Goal: Task Accomplishment & Management: Use online tool/utility

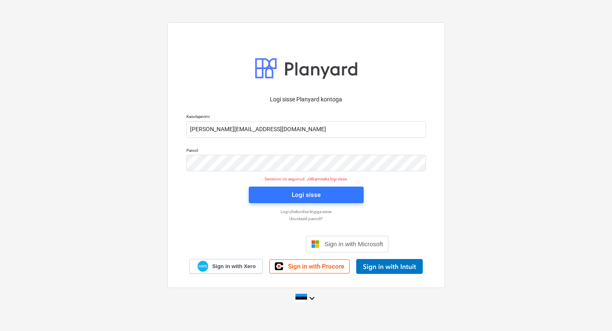
click at [275, 203] on div "Logi sisse" at bounding box center [306, 194] width 125 height 26
click at [275, 193] on span "Logi sisse" at bounding box center [306, 194] width 95 height 11
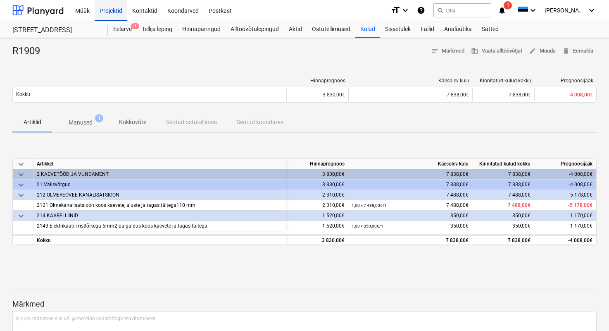
click at [113, 12] on div "Projektid" at bounding box center [111, 10] width 33 height 21
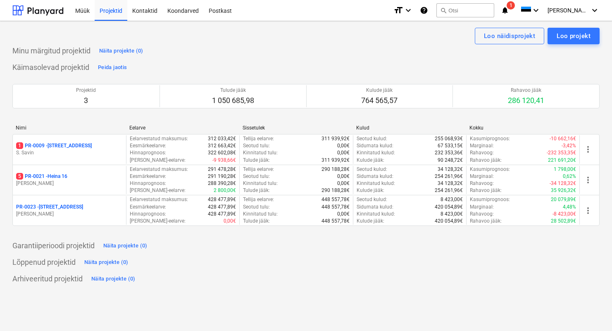
click at [72, 174] on div "5 PR-0021 - Heina 16" at bounding box center [69, 176] width 107 height 7
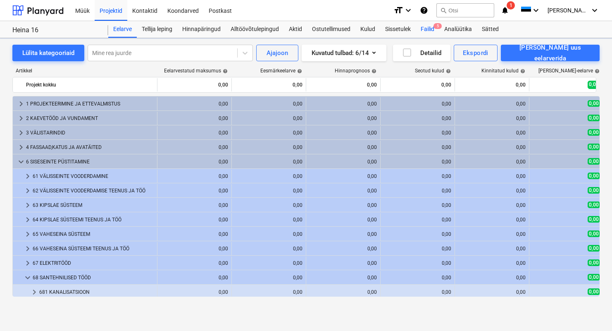
click at [432, 27] on div "Failid 5" at bounding box center [428, 29] width 24 height 17
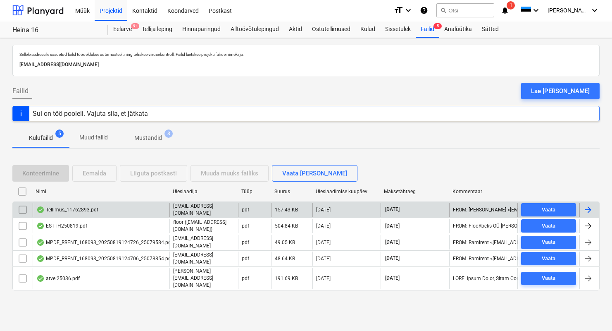
click at [87, 209] on div "Tellimus_11762893.pdf" at bounding box center [67, 209] width 62 height 7
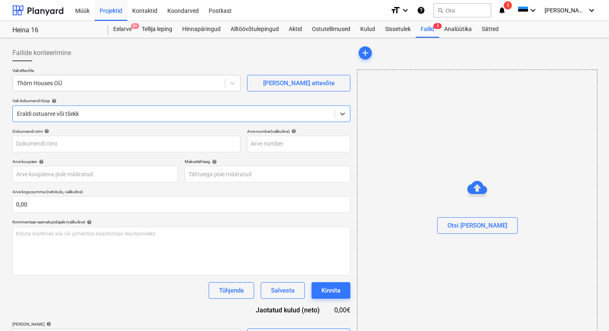
type input "11762893"
type input "[DATE]"
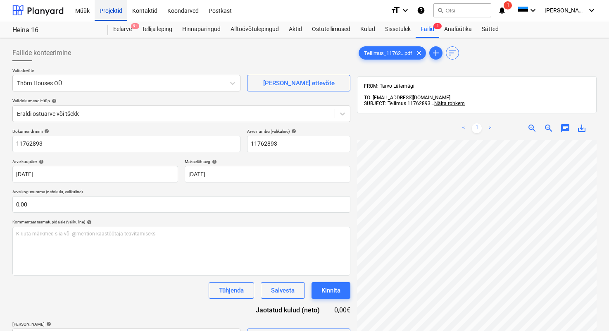
click at [119, 16] on div "Projektid" at bounding box center [111, 10] width 33 height 21
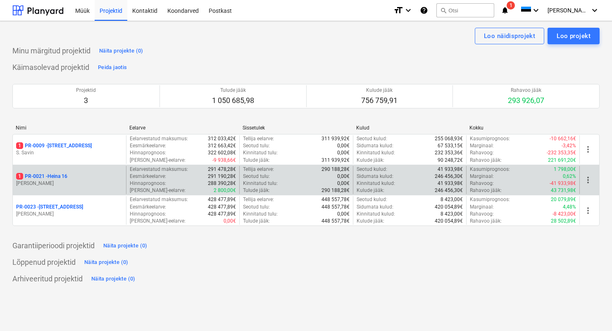
click at [67, 176] on p "1 PR-0021 - Heina 16" at bounding box center [41, 176] width 51 height 7
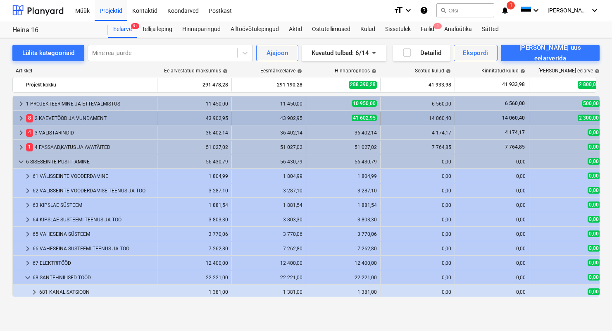
click at [58, 118] on div "8 2 KAEVETÖÖD JA VUNDAMENT" at bounding box center [90, 118] width 128 height 13
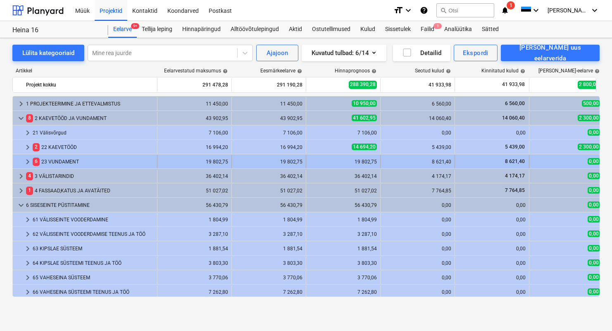
click at [79, 157] on div "6 23 VUNDAMENT" at bounding box center [93, 161] width 121 height 13
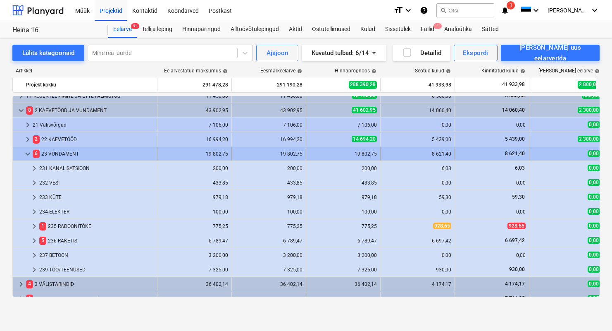
scroll to position [21, 0]
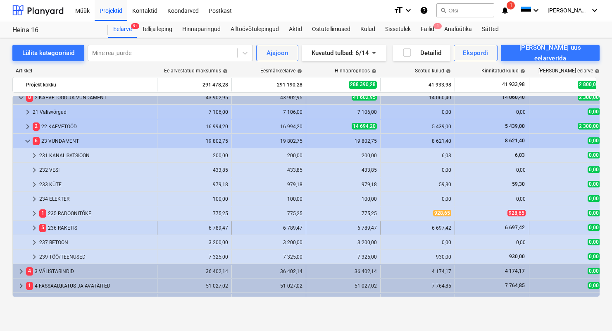
click at [72, 224] on div "5 236 RAKETIS" at bounding box center [96, 227] width 114 height 13
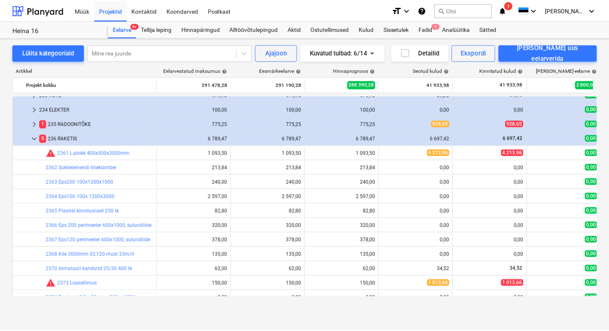
scroll to position [180, 0]
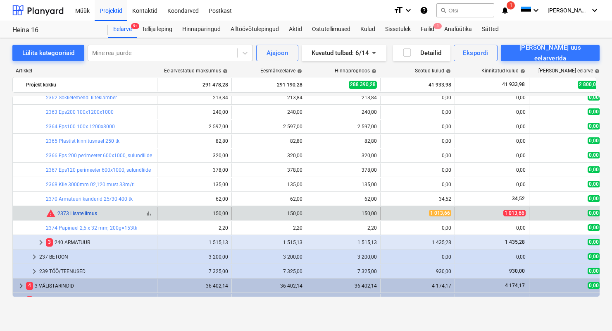
click at [86, 210] on link "2373 Lisatellimus" at bounding box center [77, 213] width 40 height 6
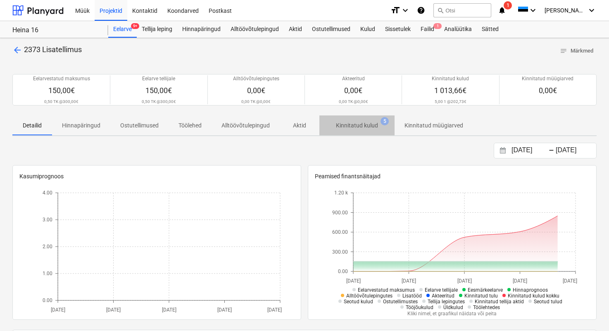
click at [354, 122] on p "Kinnitatud kulud" at bounding box center [357, 125] width 42 height 9
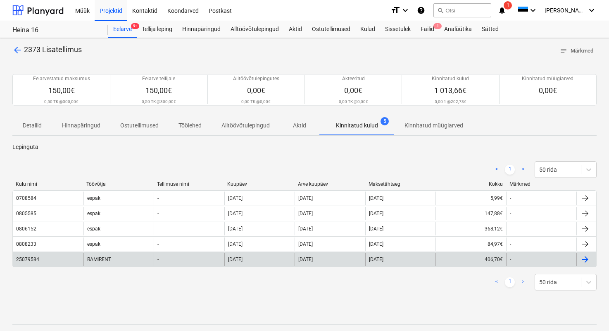
click at [101, 257] on div "RAMIRENT" at bounding box center [118, 259] width 71 height 13
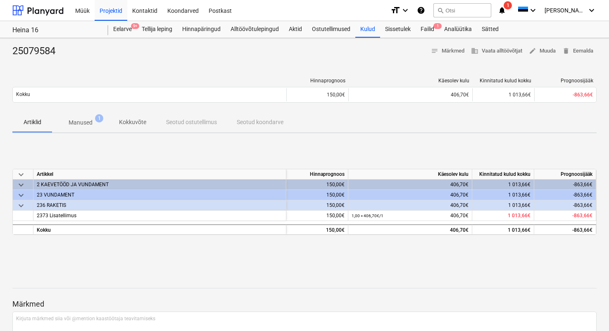
click at [91, 126] on p "Manused" at bounding box center [81, 122] width 24 height 9
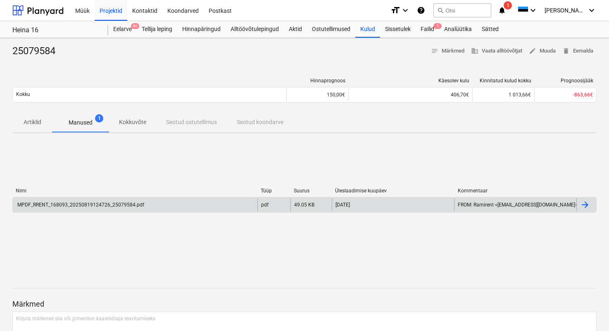
click at [111, 203] on div "MPDF_RRENT_168093_20250819124726_25079584.pdf" at bounding box center [80, 205] width 128 height 6
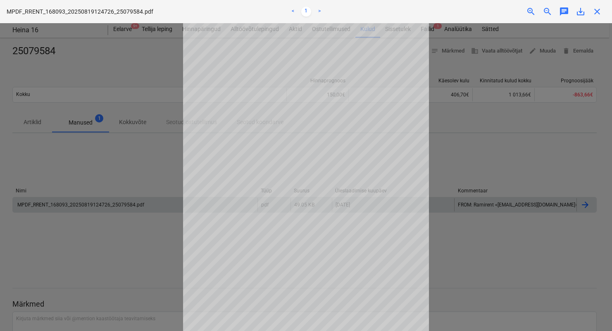
click at [117, 222] on div at bounding box center [306, 177] width 612 height 308
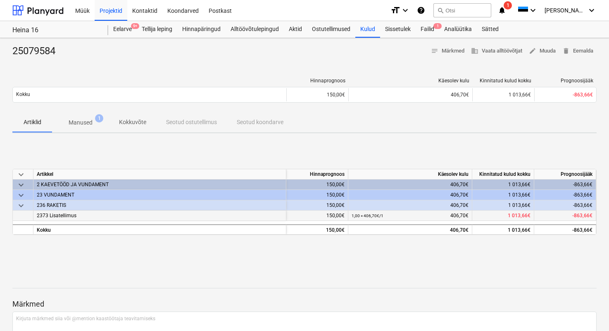
click at [81, 213] on div "2373 Lisatellimus" at bounding box center [159, 215] width 253 height 10
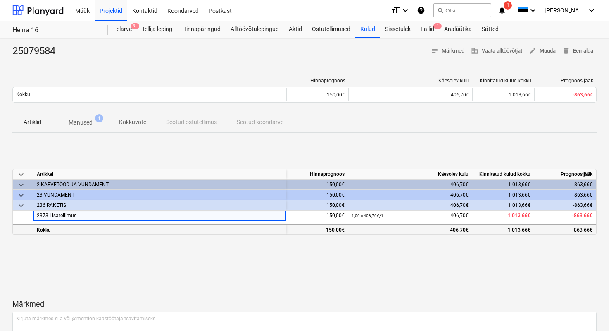
click at [372, 225] on div "406,70€" at bounding box center [410, 230] width 117 height 10
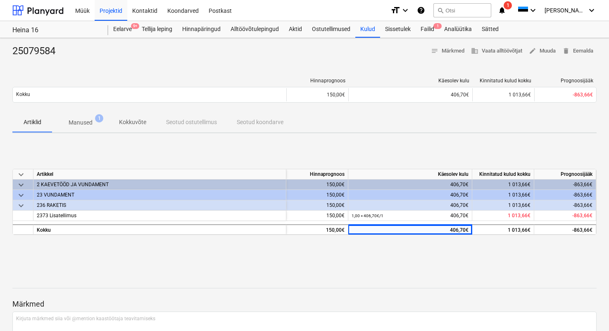
click at [375, 258] on div "keyboard_arrow_down Artikkel Hinnaprognoos Käesolev kulu Kinnitatud kulud kokku…" at bounding box center [304, 202] width 584 height 124
click at [81, 118] on p "Manused" at bounding box center [81, 122] width 24 height 9
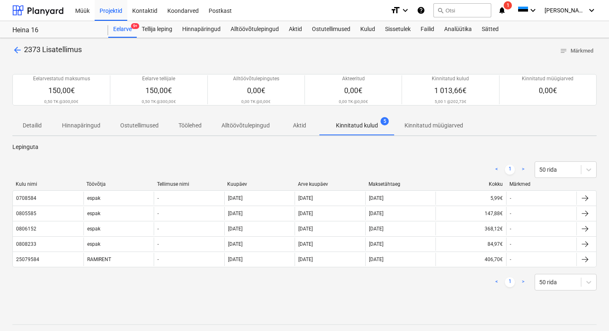
click at [18, 49] on span "arrow_back" at bounding box center [17, 50] width 10 height 10
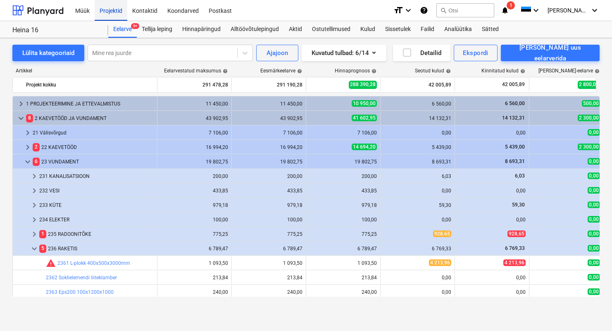
click at [112, 14] on div "Projektid" at bounding box center [111, 10] width 33 height 21
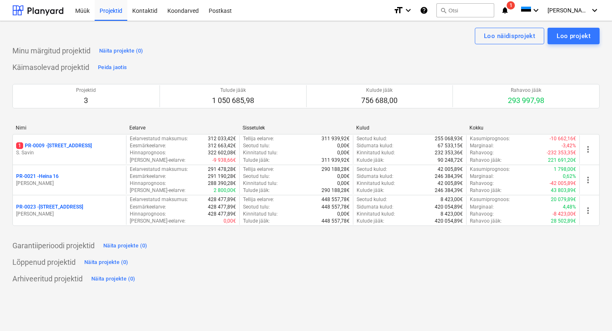
click at [45, 210] on p "PR-0023 - Kanarbriku tee 7" at bounding box center [49, 206] width 67 height 7
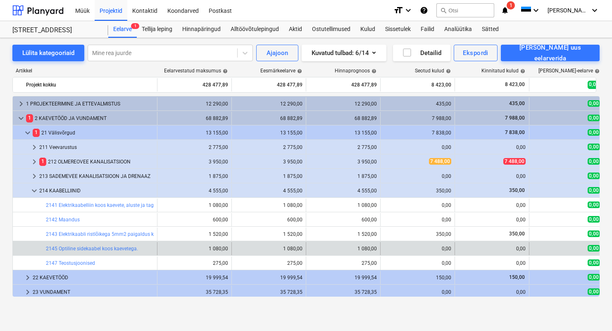
scroll to position [32, 0]
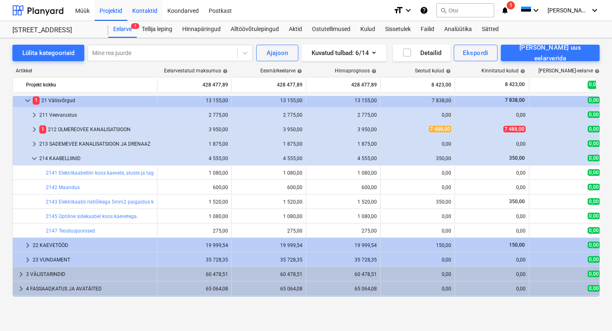
click at [135, 10] on div "Kontaktid" at bounding box center [144, 10] width 35 height 21
click at [124, 8] on div "Projektid" at bounding box center [111, 10] width 33 height 21
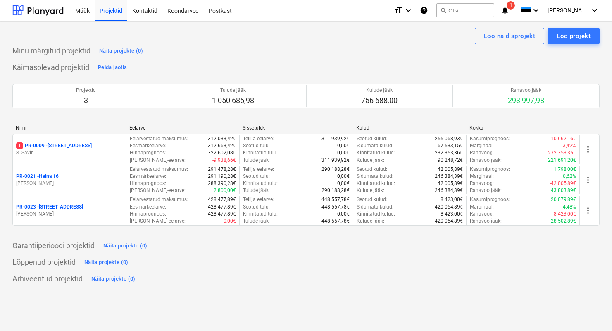
click at [57, 176] on p "PR-0021 - Heina 16" at bounding box center [37, 176] width 43 height 7
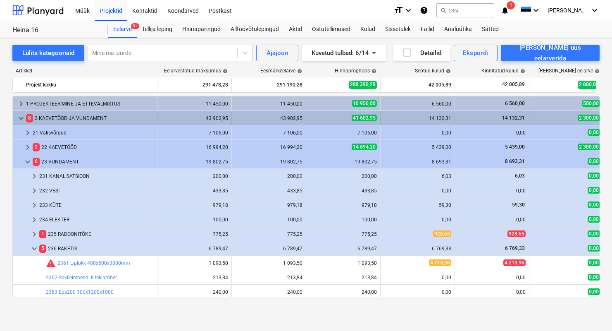
click at [21, 121] on span "keyboard_arrow_down" at bounding box center [21, 118] width 10 height 10
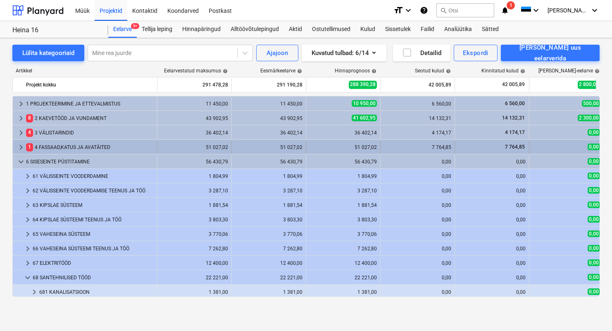
click at [55, 149] on div "1 4 FASSAAD,KATUS JA AVATÄITED" at bounding box center [90, 147] width 128 height 13
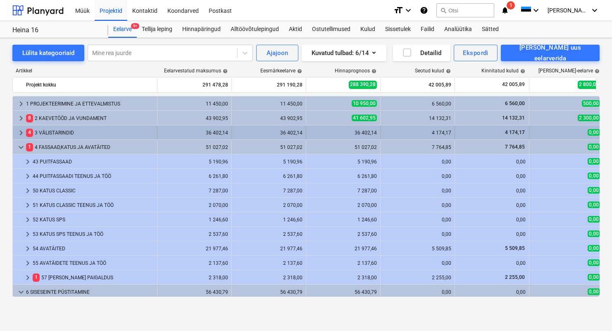
click at [60, 129] on div "4 3 VÄLISTARINDID" at bounding box center [90, 132] width 128 height 13
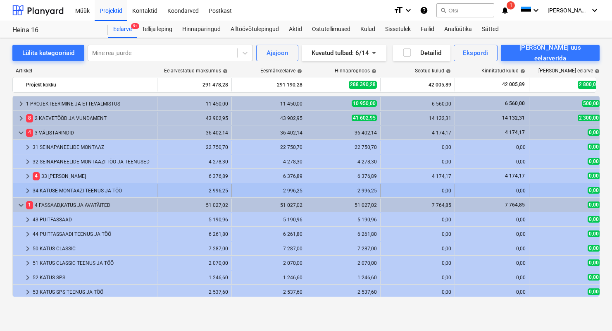
click at [82, 188] on div "34 KATUSE MONTAAZI TEENUS JA TÖÖ" at bounding box center [93, 190] width 121 height 13
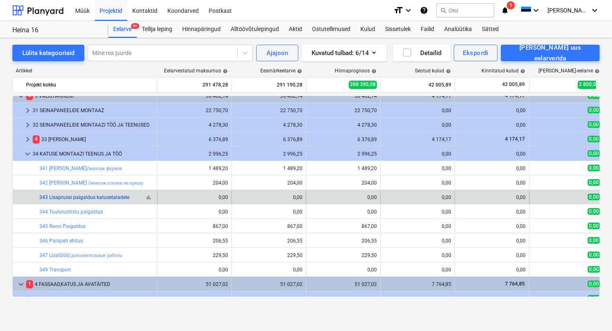
scroll to position [38, 0]
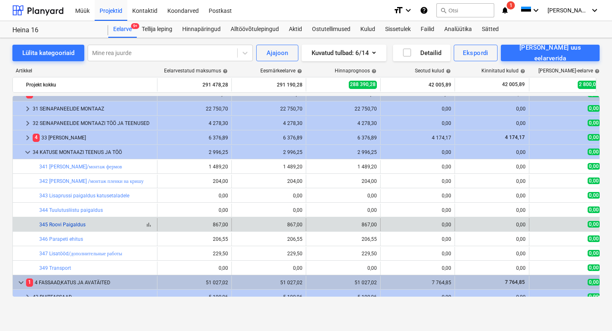
click at [80, 222] on link "345 Roovi Paigaldus" at bounding box center [62, 225] width 46 height 6
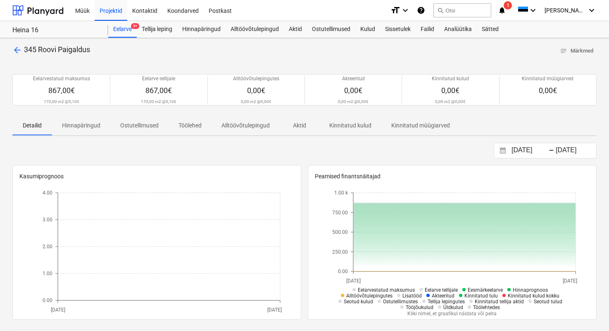
click at [13, 49] on span "arrow_back" at bounding box center [17, 50] width 10 height 10
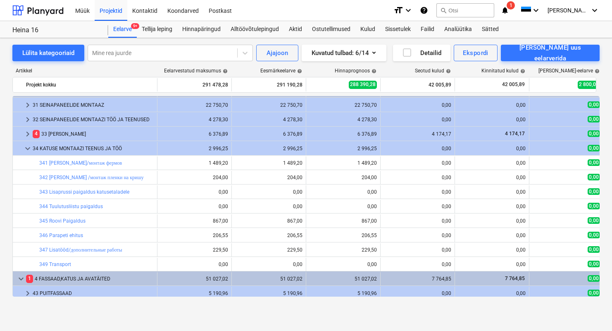
scroll to position [32, 0]
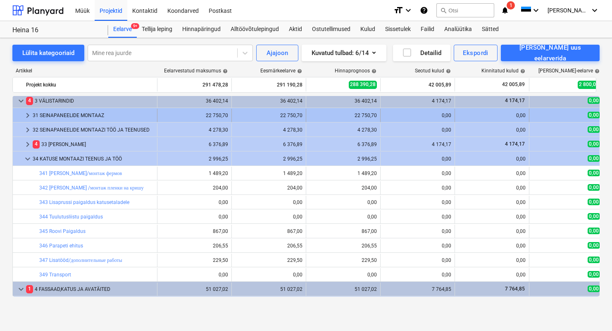
click at [91, 113] on div "31 SEINAPANEELIDE MONTAAZ" at bounding box center [93, 115] width 121 height 13
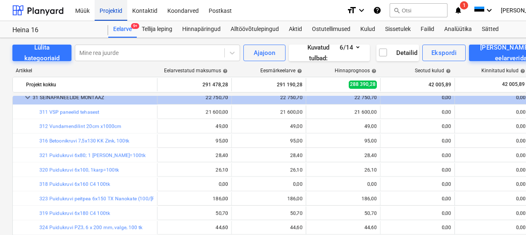
scroll to position [50, 0]
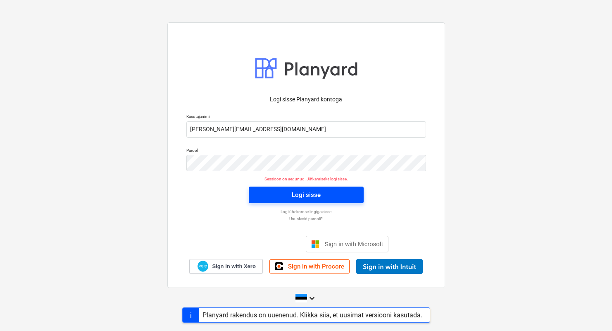
click at [272, 195] on span "Logi sisse" at bounding box center [306, 194] width 95 height 11
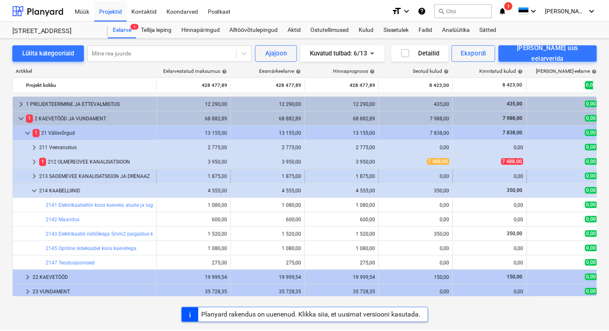
scroll to position [32, 0]
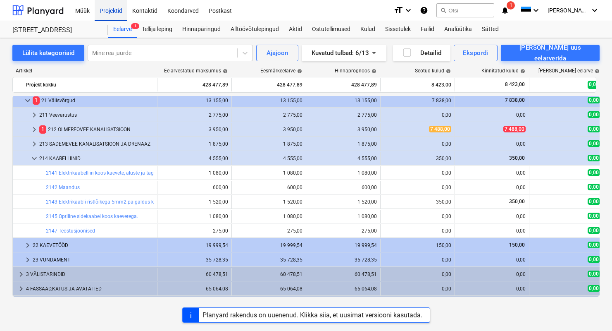
click at [107, 9] on div "Projektid" at bounding box center [111, 10] width 33 height 21
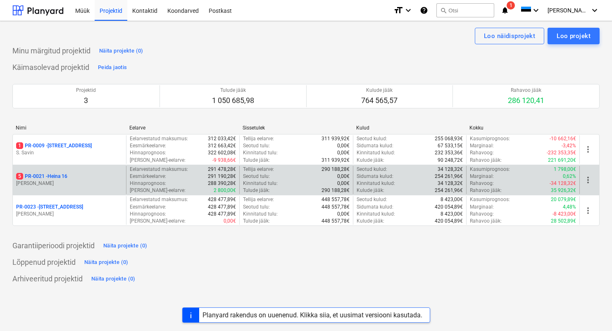
click at [53, 180] on p "[PERSON_NAME]" at bounding box center [69, 183] width 107 height 7
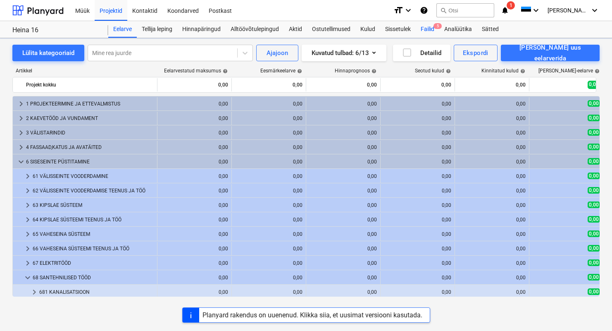
click at [428, 22] on div "Failid 5" at bounding box center [428, 29] width 24 height 17
click at [427, 29] on div "Failid 5" at bounding box center [428, 29] width 24 height 17
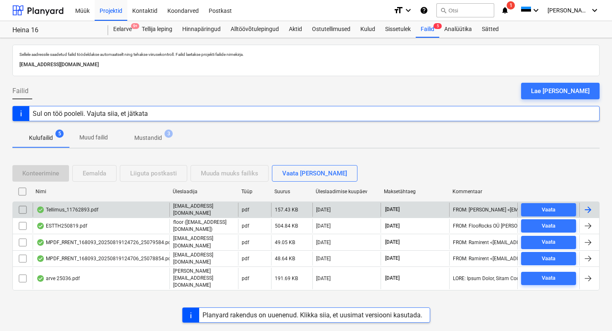
click at [85, 209] on div "Tellimus_11762893.pdf" at bounding box center [67, 209] width 62 height 7
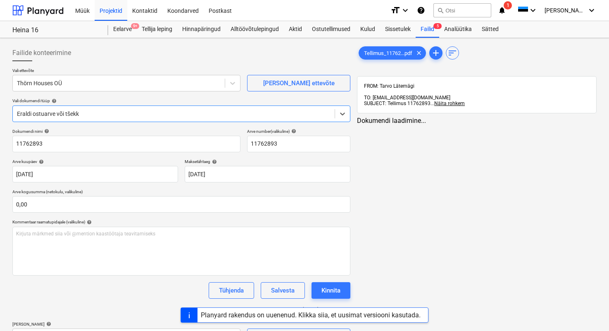
type input "11762893"
type input "[DATE]"
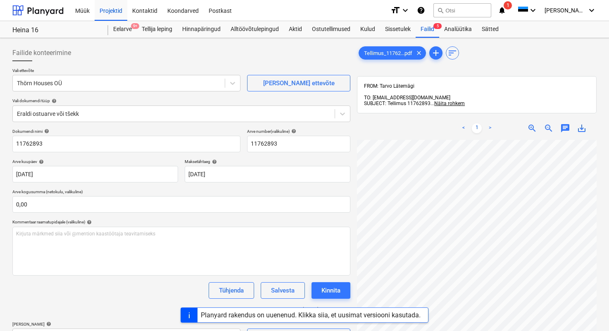
scroll to position [34, 34]
click at [532, 123] on span "zoom_in" at bounding box center [532, 128] width 10 height 10
click at [551, 123] on span "zoom_out" at bounding box center [549, 128] width 10 height 10
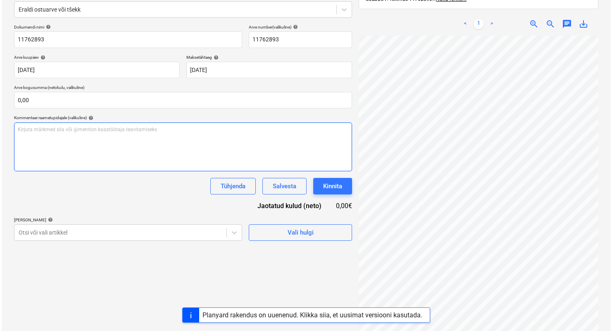
scroll to position [105, 0]
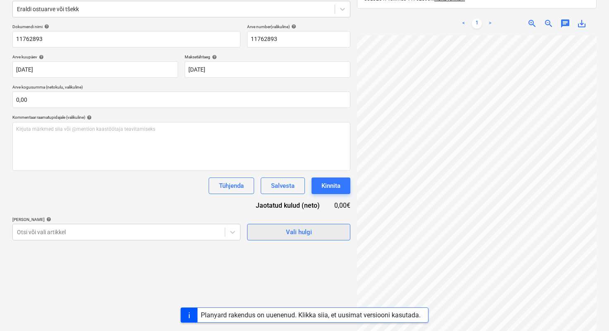
click at [329, 228] on span "Vali hulgi" at bounding box center [299, 232] width 83 height 11
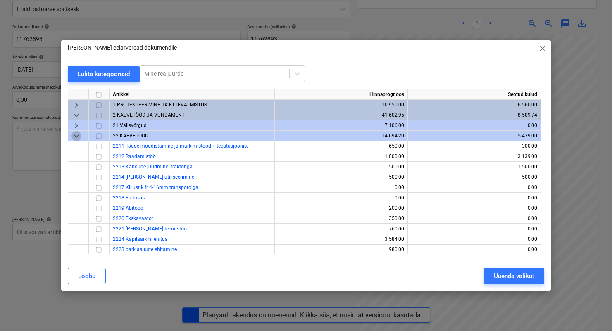
click at [79, 134] on span "keyboard_arrow_down" at bounding box center [77, 136] width 10 height 10
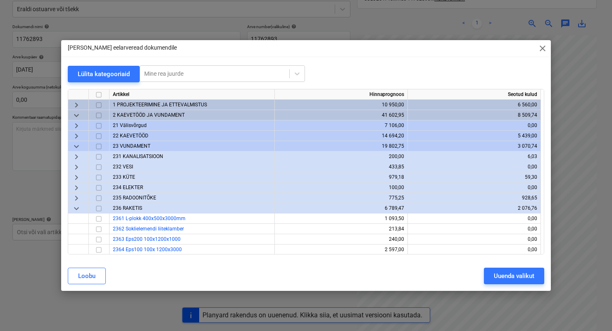
scroll to position [61, 0]
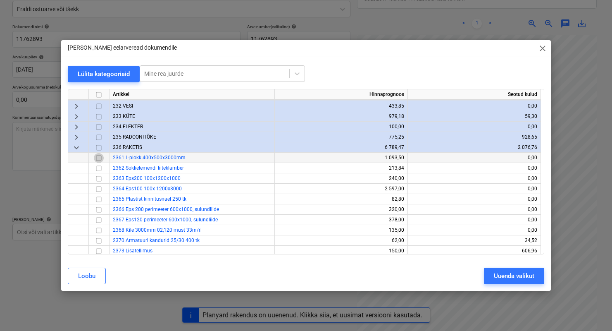
click at [99, 159] on input "checkbox" at bounding box center [99, 158] width 10 height 10
click at [100, 167] on input "checkbox" at bounding box center [99, 168] width 10 height 10
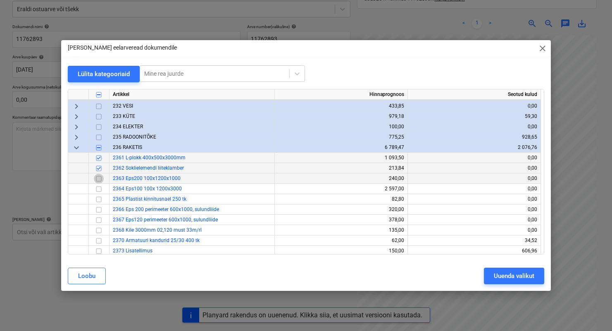
click at [101, 177] on input "checkbox" at bounding box center [99, 179] width 10 height 10
click at [100, 189] on input "checkbox" at bounding box center [99, 189] width 10 height 10
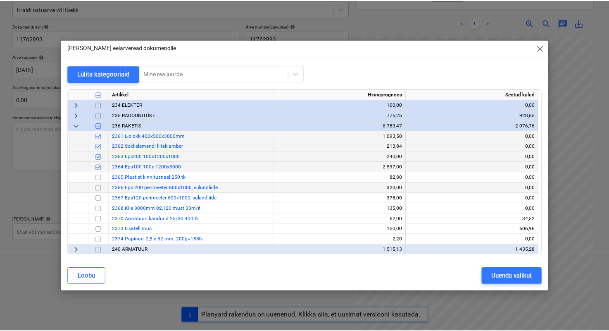
scroll to position [84, 0]
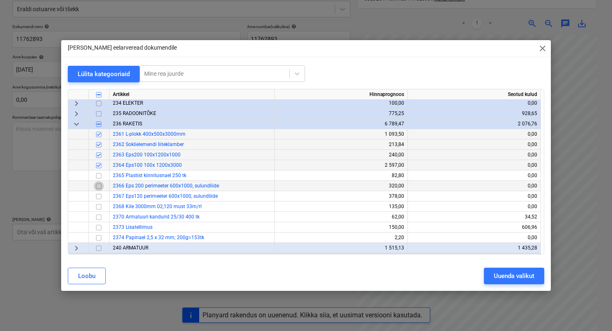
click at [98, 184] on input "checkbox" at bounding box center [99, 186] width 10 height 10
click at [101, 196] on input "checkbox" at bounding box center [99, 196] width 10 height 10
click at [506, 278] on div "Uuenda valikut" at bounding box center [514, 275] width 41 height 11
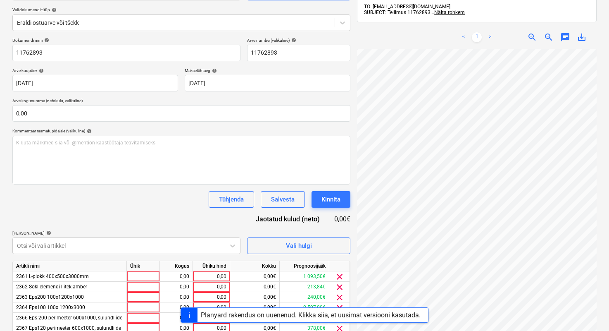
scroll to position [2, 10]
click at [580, 35] on span "save_alt" at bounding box center [582, 37] width 10 height 10
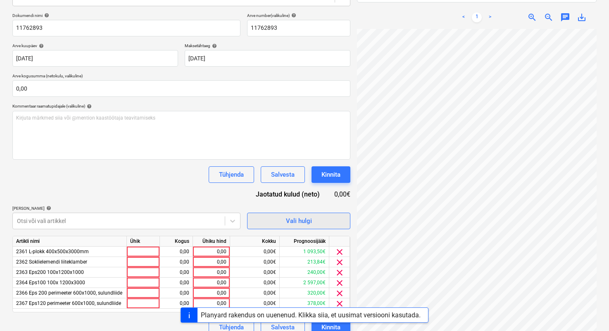
scroll to position [127, 0]
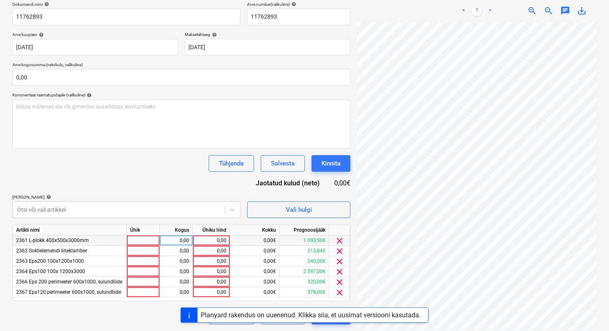
click at [130, 242] on div at bounding box center [143, 240] width 33 height 10
type input "1"
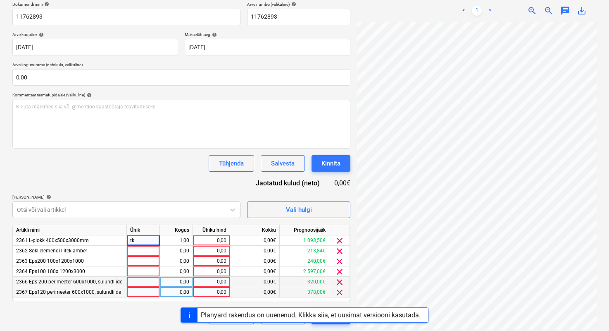
click at [336, 283] on span "clear" at bounding box center [340, 282] width 10 height 10
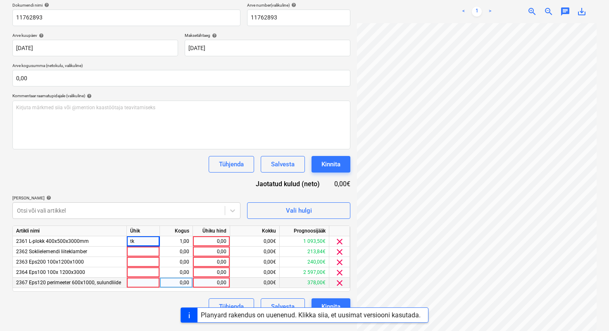
scroll to position [120, 0]
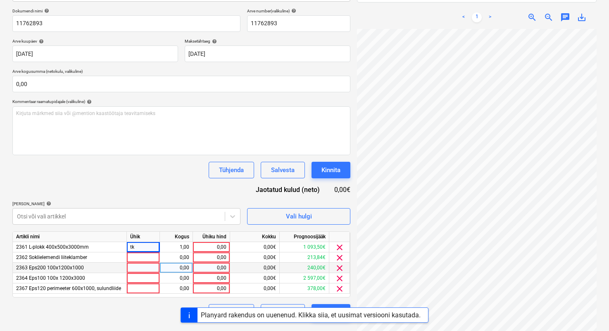
click at [338, 272] on span "clear" at bounding box center [340, 268] width 10 height 10
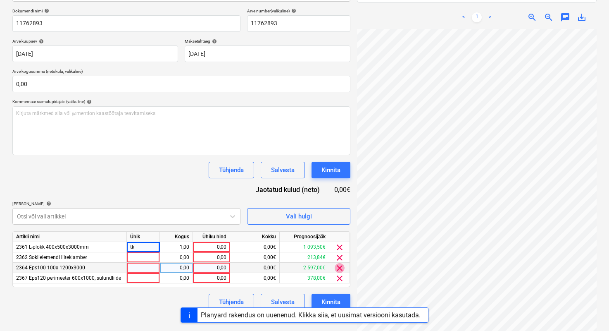
click at [339, 265] on span "clear" at bounding box center [340, 268] width 10 height 10
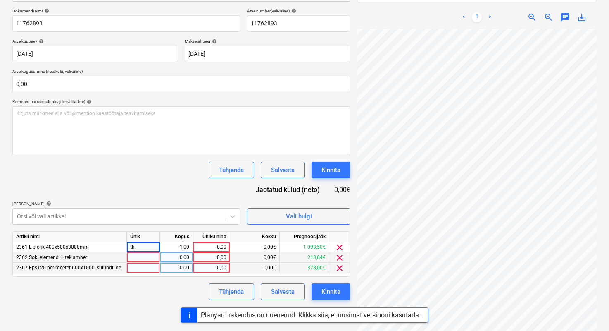
click at [338, 257] on span "clear" at bounding box center [340, 258] width 10 height 10
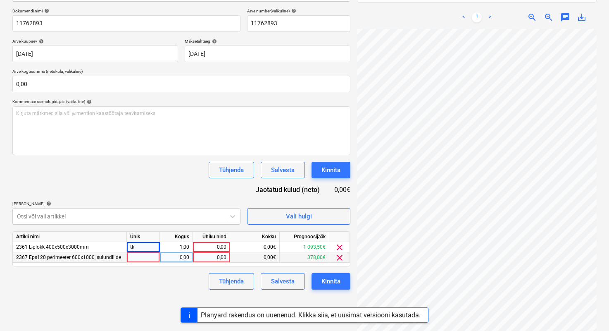
click at [338, 258] on span "clear" at bounding box center [340, 258] width 10 height 10
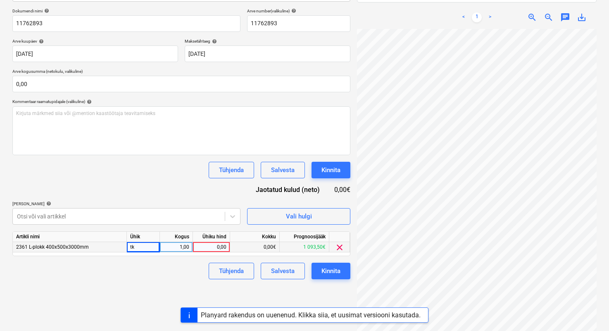
click at [150, 248] on div "tk" at bounding box center [143, 247] width 33 height 10
type input "1"
click at [175, 266] on div "Tühjenda Salvesta Kinnita" at bounding box center [181, 270] width 338 height 17
click at [331, 249] on div "clear" at bounding box center [339, 247] width 21 height 10
click at [336, 246] on span "clear" at bounding box center [340, 247] width 10 height 10
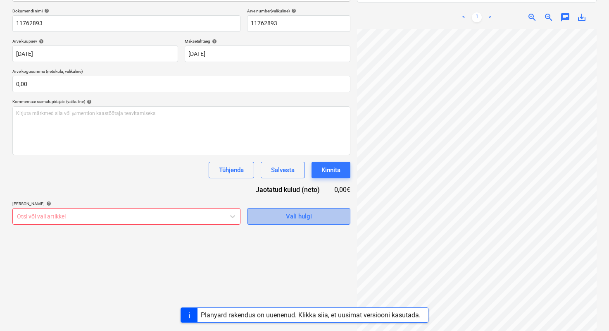
click at [310, 221] on div "Vali hulgi" at bounding box center [299, 216] width 26 height 11
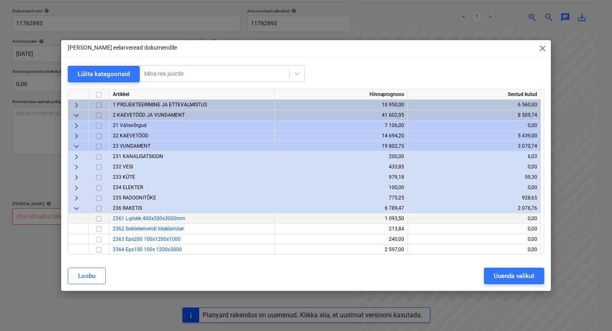
click at [145, 219] on span "2361 L-plokk 400x500x3000mm" at bounding box center [149, 218] width 73 height 6
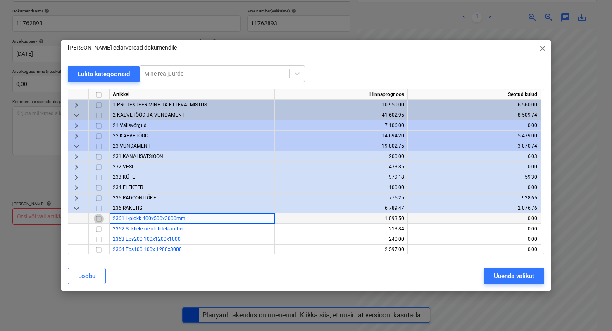
click at [99, 218] on input "checkbox" at bounding box center [99, 219] width 10 height 10
click at [499, 284] on div "[PERSON_NAME] valikut" at bounding box center [306, 275] width 487 height 23
click at [499, 277] on div "Uuenda valikut" at bounding box center [514, 275] width 41 height 11
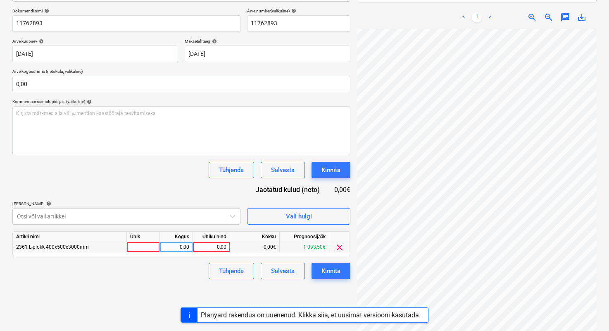
click at [152, 246] on div at bounding box center [143, 247] width 33 height 10
type input "1"
click at [184, 250] on div "0,00" at bounding box center [176, 247] width 26 height 10
click at [196, 279] on div "Failide konteerimine Vali ettevõte Thörn Houses OÜ [PERSON_NAME] uus ettevõte V…" at bounding box center [181, 122] width 345 height 403
click at [257, 246] on div "0,00€" at bounding box center [255, 247] width 50 height 10
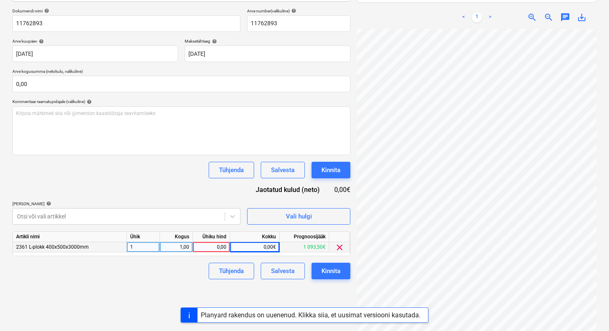
click at [258, 246] on div "0,00€" at bounding box center [255, 247] width 50 height 10
click at [260, 246] on div "0,00€" at bounding box center [255, 247] width 50 height 10
click at [227, 246] on div "0,00" at bounding box center [211, 247] width 37 height 10
type input "4213,96"
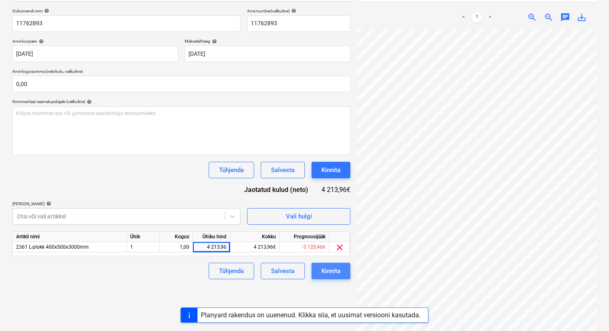
click at [327, 275] on div "Kinnita" at bounding box center [331, 270] width 19 height 11
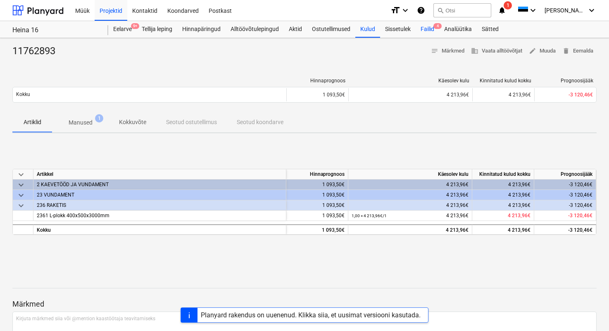
click at [427, 28] on div "Failid 4" at bounding box center [428, 29] width 24 height 17
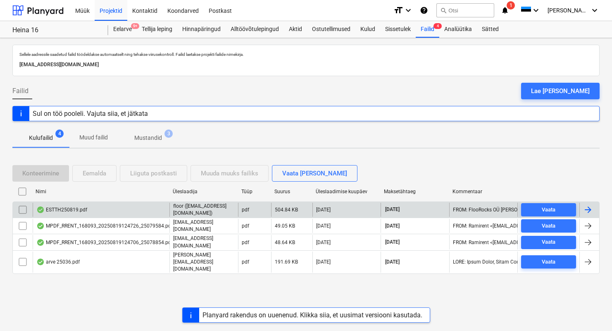
click at [91, 206] on div "ESTTH250819.pdf" at bounding box center [101, 210] width 137 height 14
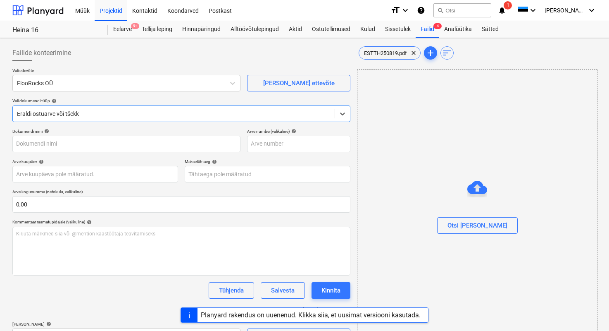
type input "ESTTH250819"
type input "[DATE]"
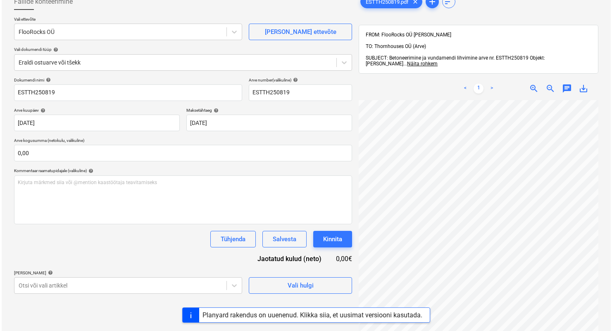
scroll to position [52, 0]
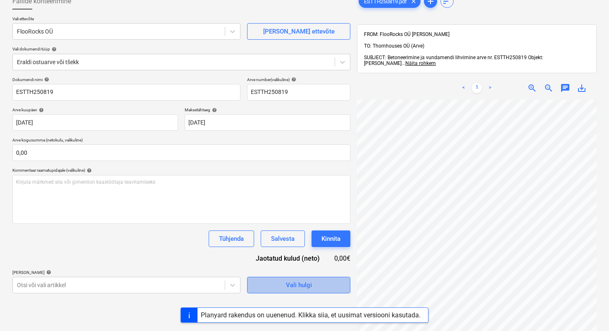
click at [284, 291] on button "Vali hulgi" at bounding box center [298, 285] width 103 height 17
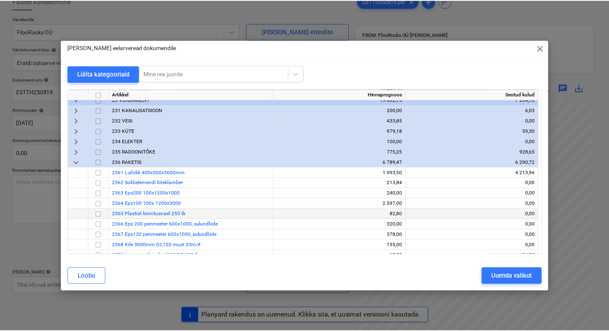
scroll to position [48, 0]
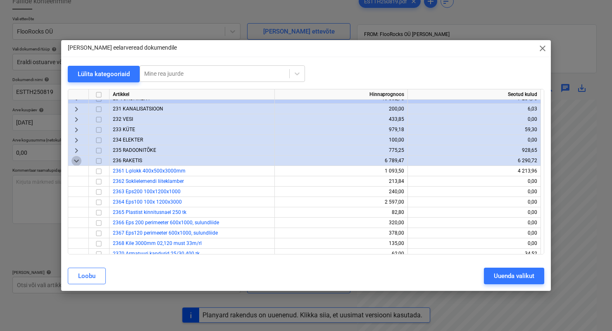
click at [75, 158] on span "keyboard_arrow_down" at bounding box center [77, 161] width 10 height 10
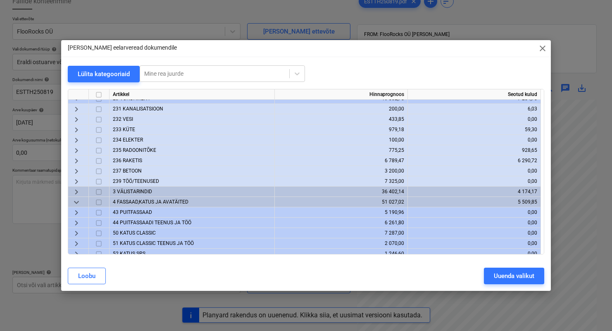
click at [126, 166] on div "237 BETOON" at bounding box center [192, 171] width 165 height 10
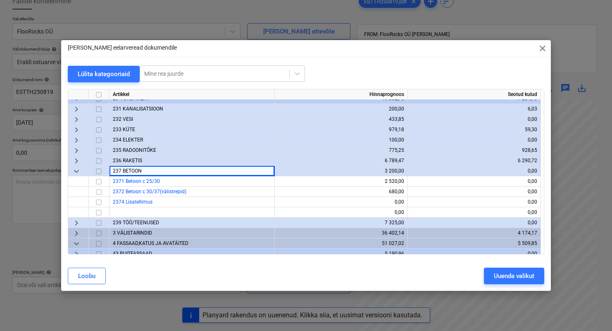
click at [73, 172] on span "keyboard_arrow_down" at bounding box center [77, 171] width 10 height 10
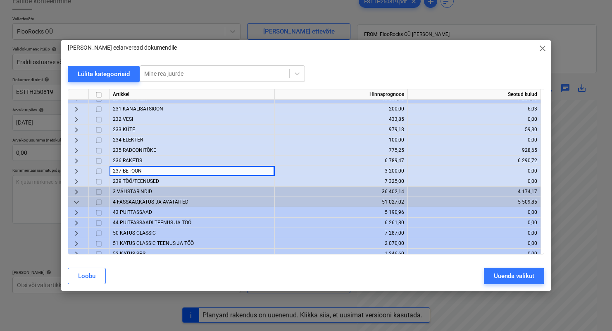
click at [118, 184] on div "239 TÖÖ/TEENUSED" at bounding box center [192, 181] width 165 height 10
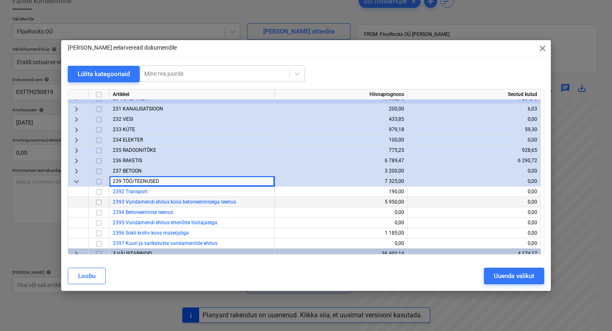
click at [98, 203] on input "checkbox" at bounding box center [99, 202] width 10 height 10
click at [508, 270] on div "Uuenda valikut" at bounding box center [514, 275] width 41 height 11
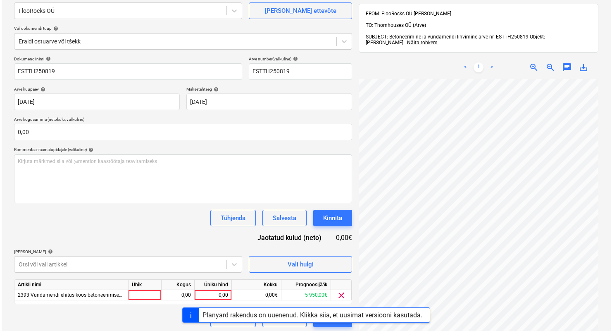
scroll to position [117, 0]
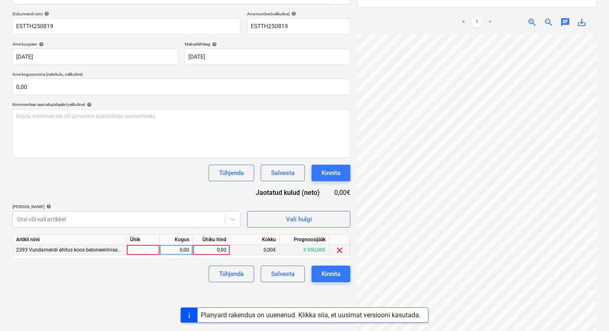
click at [145, 250] on div at bounding box center [143, 250] width 33 height 10
type input "1"
click at [211, 249] on div "0,00" at bounding box center [211, 250] width 30 height 10
click at [187, 251] on div "0,00" at bounding box center [176, 250] width 26 height 10
type input "1"
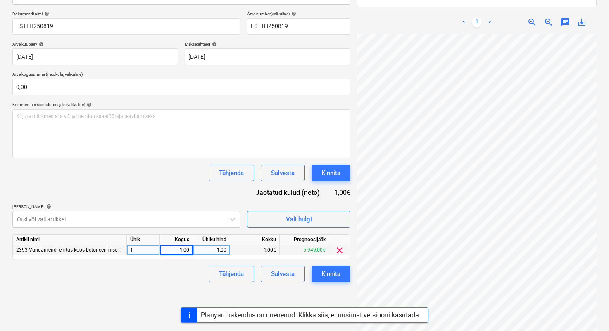
click at [208, 250] on div "1,00" at bounding box center [211, 250] width 30 height 10
type input "930"
click at [169, 286] on div "Failide konteerimine Vali ettevõte FlooRocks OÜ [PERSON_NAME] uus ettevõte Vali…" at bounding box center [181, 134] width 345 height 421
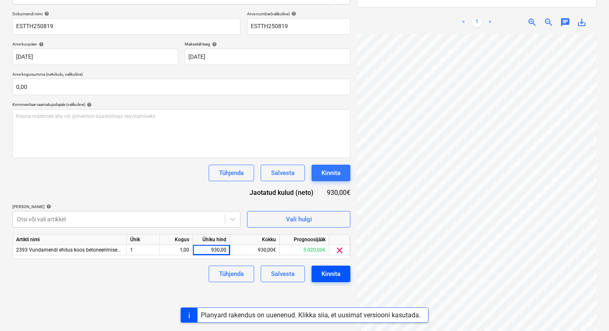
click at [320, 272] on button "Kinnita" at bounding box center [331, 273] width 39 height 17
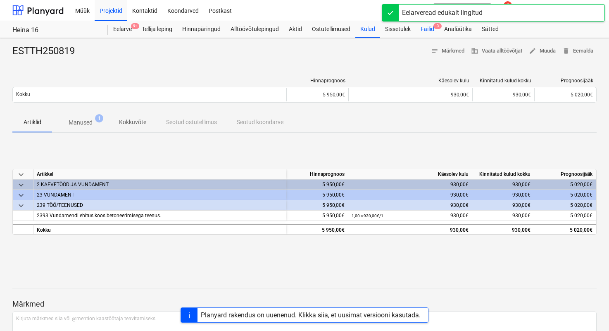
click at [429, 30] on div "Failid 3" at bounding box center [428, 29] width 24 height 17
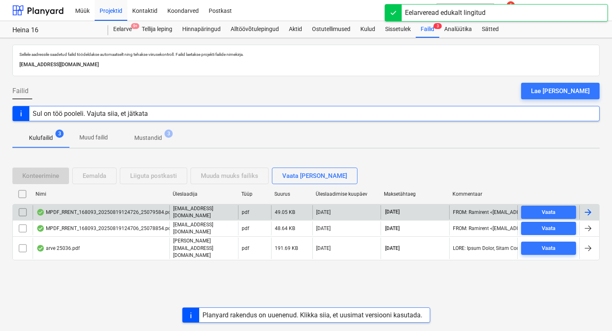
click at [69, 215] on div "MPDF_RRENT_168093_20250819124726_25079584.pdf" at bounding box center [104, 212] width 136 height 7
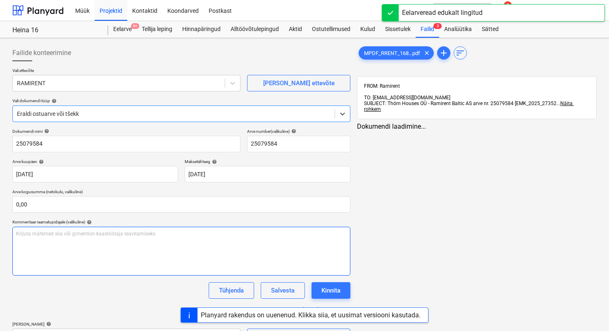
type input "25079584"
type input "[DATE]"
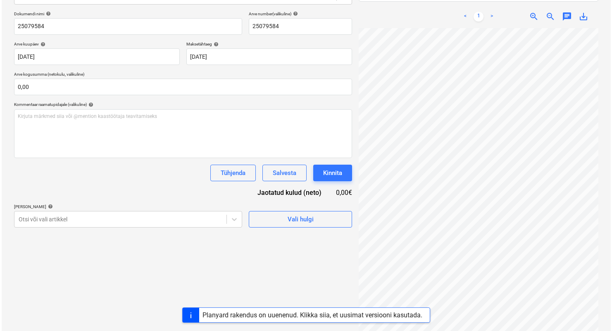
scroll to position [0, 11]
click at [334, 224] on span "Vali hulgi" at bounding box center [299, 219] width 83 height 11
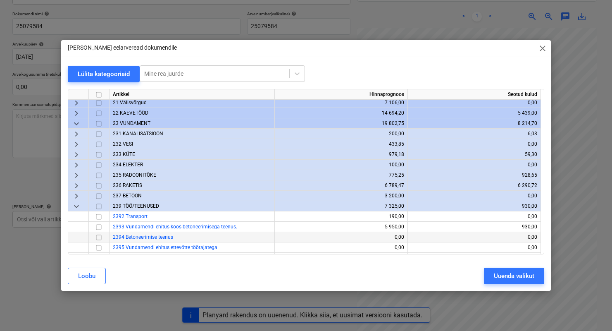
scroll to position [14, 0]
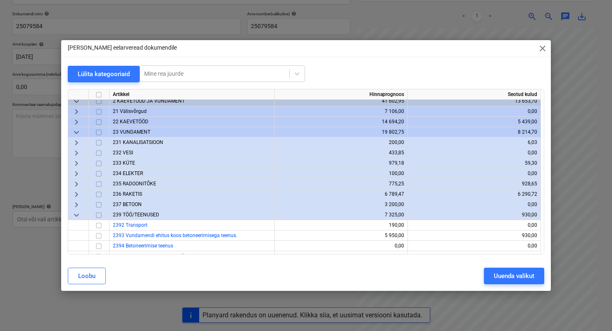
click at [141, 190] on div "236 RAKETIS" at bounding box center [192, 194] width 165 height 10
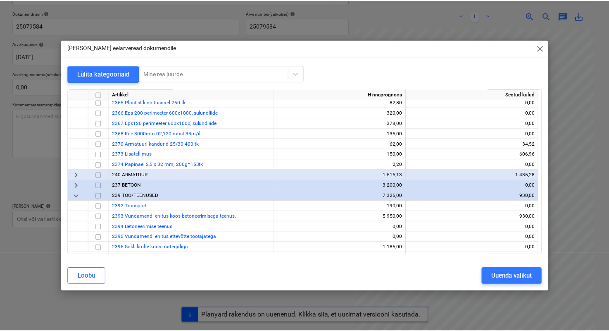
scroll to position [151, 0]
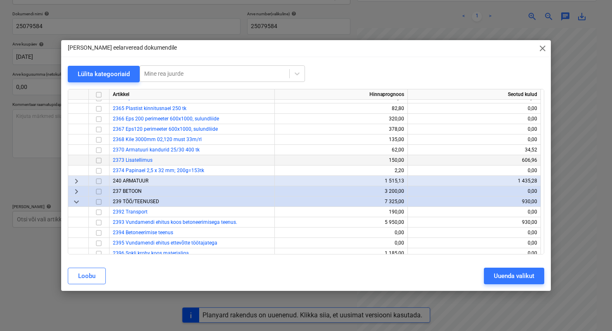
click at [101, 161] on input "checkbox" at bounding box center [99, 160] width 10 height 10
click at [517, 274] on div "Uuenda valikut" at bounding box center [514, 275] width 41 height 11
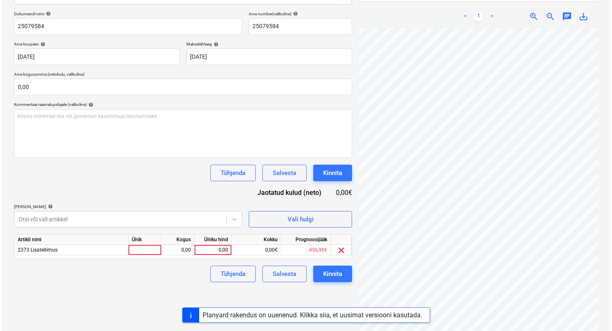
scroll to position [0, 10]
click at [153, 251] on div at bounding box center [143, 250] width 33 height 10
type input "1"
click at [171, 250] on div "0,00" at bounding box center [176, 250] width 26 height 10
click at [208, 252] on div "0,00" at bounding box center [211, 250] width 30 height 10
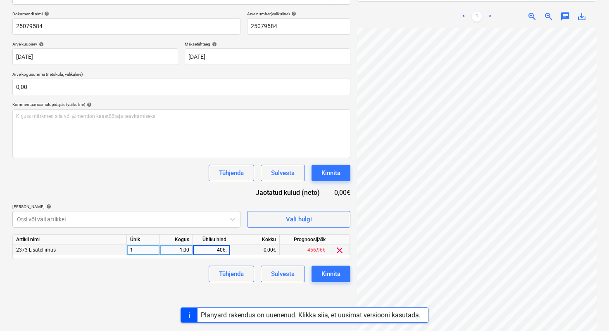
type input "406,7"
click at [179, 270] on div "Tühjenda Salvesta Kinnita" at bounding box center [181, 273] width 338 height 17
click at [343, 274] on button "Kinnita" at bounding box center [331, 273] width 39 height 17
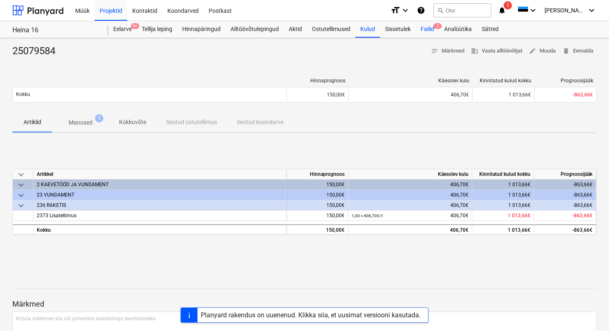
click at [422, 25] on div "Failid 2" at bounding box center [428, 29] width 24 height 17
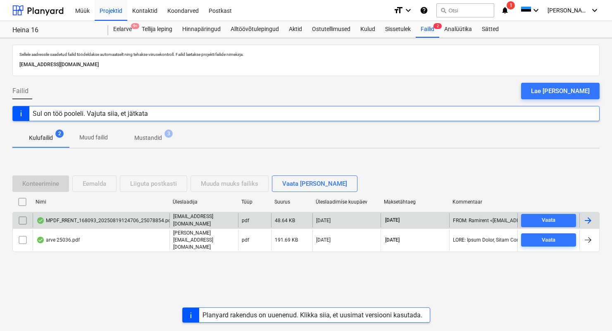
click at [93, 222] on div "MPDF_RRENT_168093_20250819124706_25078854.pdf" at bounding box center [104, 220] width 136 height 7
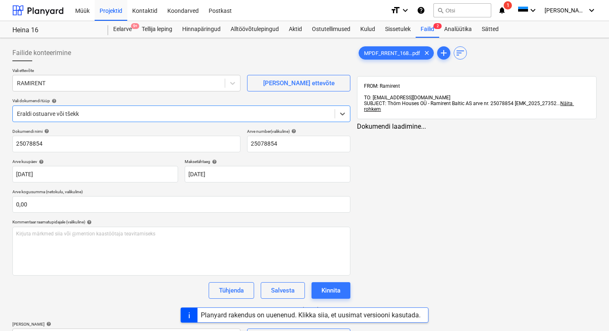
type input "25078854"
type input "[DATE]"
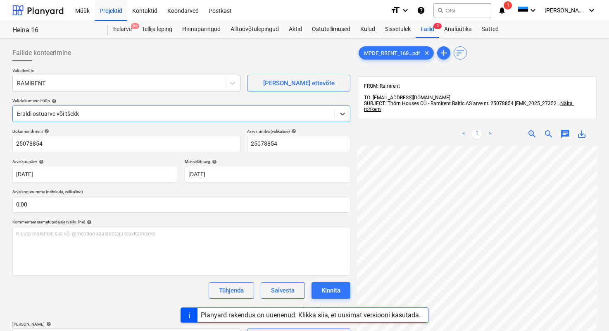
click at [330, 290] on div "Kinnita" at bounding box center [331, 290] width 19 height 11
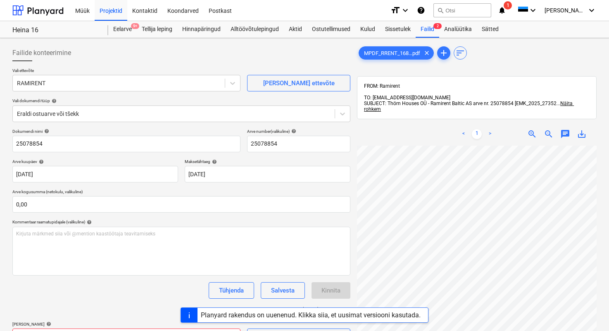
click at [318, 292] on div "Kinnita" at bounding box center [331, 290] width 39 height 17
click at [151, 277] on div "Dokumendi nimi help 25078854 Arve number (valikuline) help 25078854 Arve kuupäe…" at bounding box center [181, 237] width 338 height 216
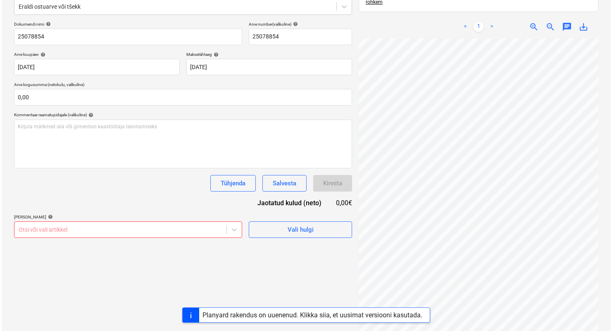
scroll to position [116, 0]
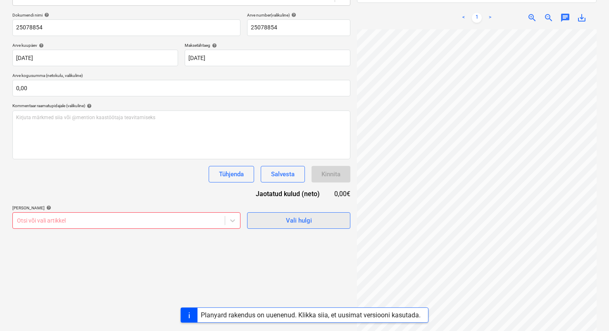
click at [255, 220] on button "Vali hulgi" at bounding box center [298, 220] width 103 height 17
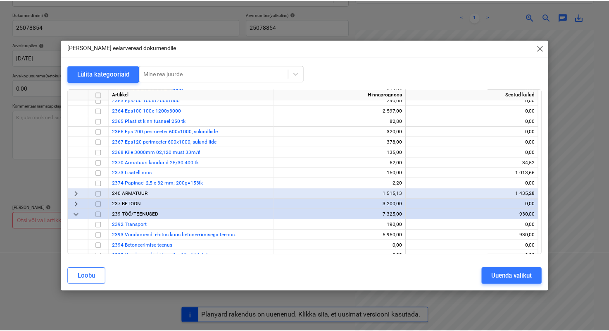
scroll to position [139, 0]
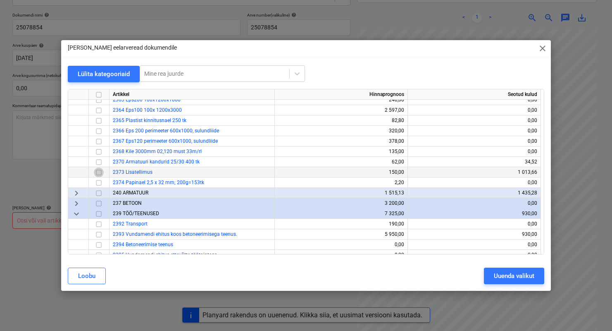
click at [100, 172] on input "checkbox" at bounding box center [99, 172] width 10 height 10
click at [520, 276] on div "Uuenda valikut" at bounding box center [514, 275] width 41 height 11
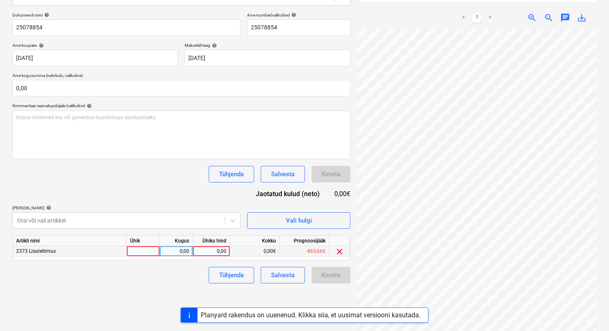
click at [153, 249] on div at bounding box center [143, 251] width 33 height 10
click at [166, 251] on div "0,00" at bounding box center [176, 251] width 26 height 10
click at [228, 250] on div "0,00" at bounding box center [211, 251] width 37 height 10
type input "71,91"
click at [277, 276] on div "Salvesta" at bounding box center [283, 275] width 24 height 11
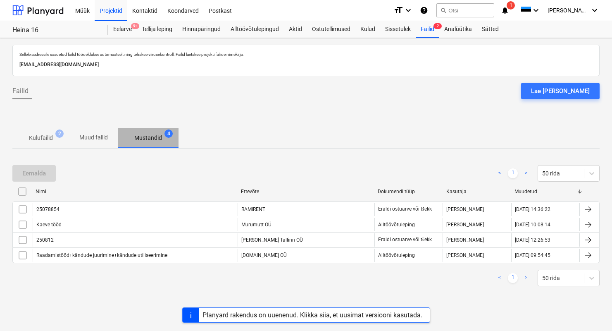
click at [157, 136] on p "Mustandid" at bounding box center [148, 138] width 28 height 9
click at [430, 30] on div "Failid 2" at bounding box center [428, 29] width 24 height 17
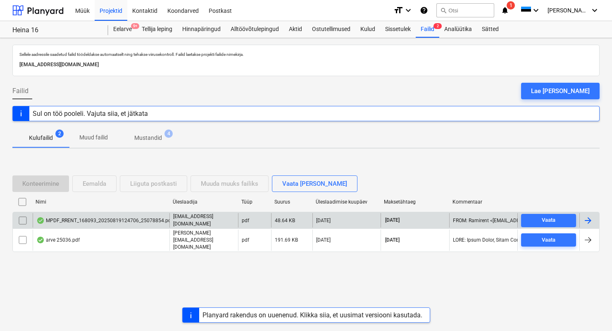
click at [52, 222] on div "MPDF_RRENT_168093_20250819124706_25078854.pdf" at bounding box center [104, 220] width 136 height 7
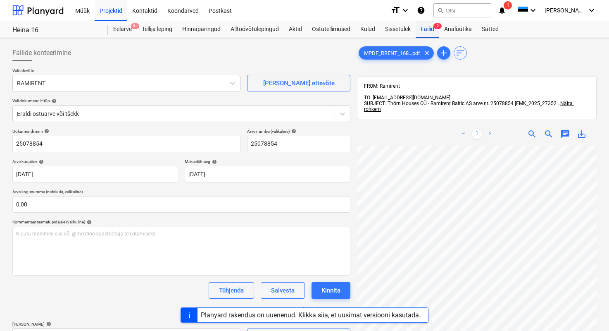
click at [425, 33] on div "Failid 2" at bounding box center [428, 29] width 24 height 17
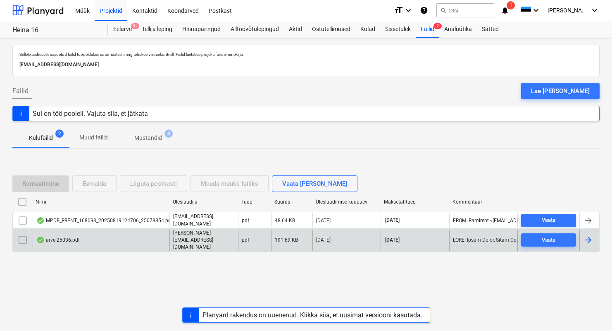
click at [67, 240] on div "arve 25036.pdf" at bounding box center [57, 239] width 43 height 7
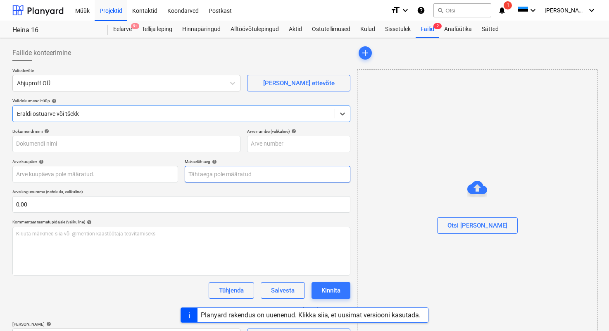
type input "25036"
type input "[DATE]"
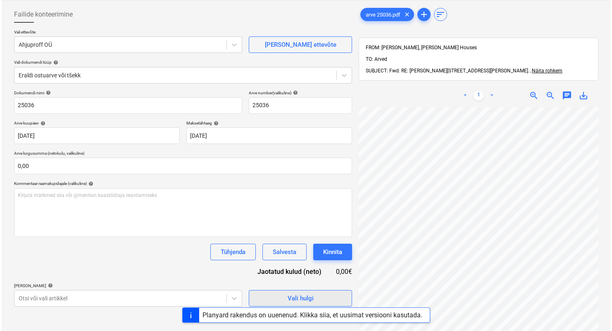
scroll to position [40, 0]
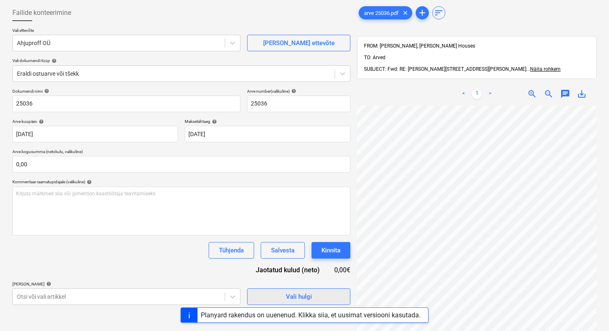
click at [315, 293] on span "Vali hulgi" at bounding box center [299, 296] width 83 height 11
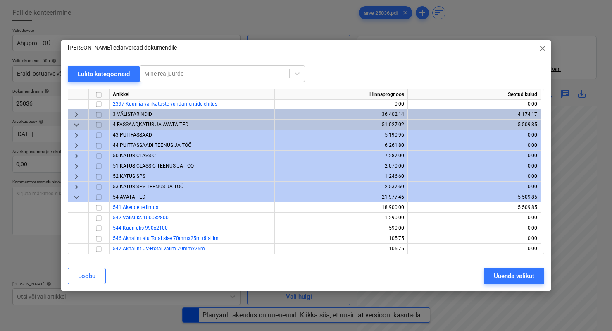
scroll to position [305, 0]
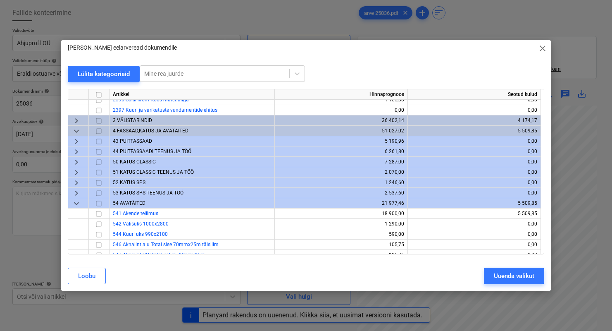
click at [142, 120] on span "3 VÄLISTARINDID" at bounding box center [132, 120] width 39 height 6
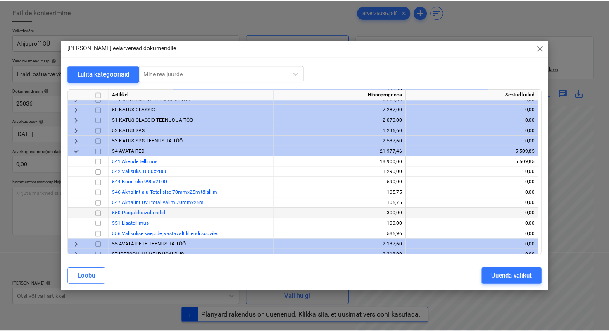
scroll to position [417, 0]
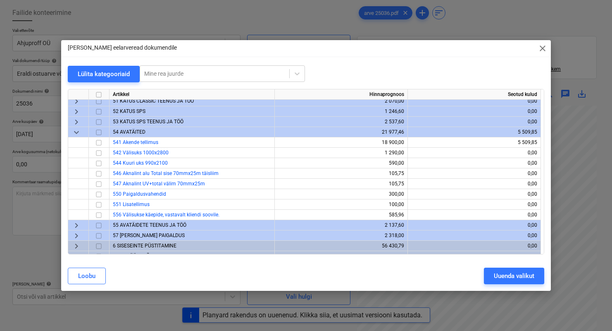
click at [78, 131] on span "keyboard_arrow_down" at bounding box center [77, 132] width 10 height 10
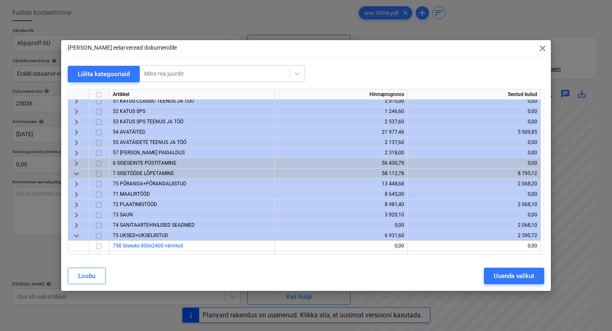
click at [131, 153] on span "57 [PERSON_NAME] PAIGALDUS" at bounding box center [149, 153] width 72 height 6
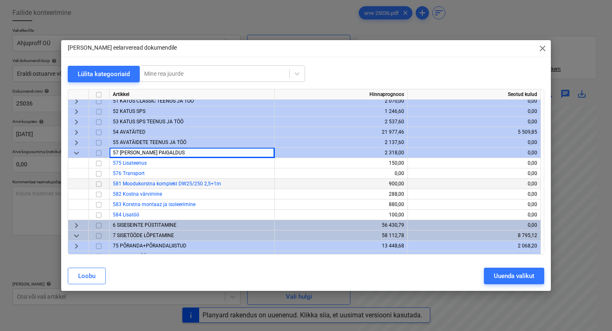
click at [98, 183] on input "checkbox" at bounding box center [99, 184] width 10 height 10
click at [492, 279] on button "Uuenda valikut" at bounding box center [514, 275] width 60 height 17
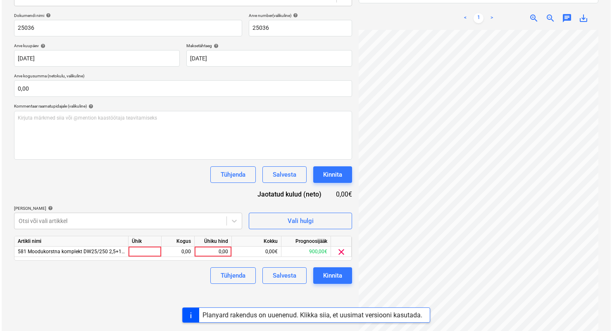
scroll to position [117, 0]
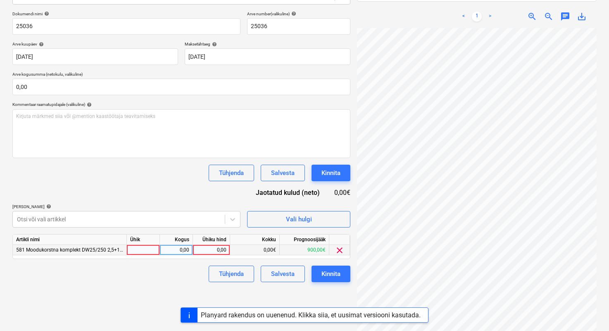
click at [155, 249] on div at bounding box center [143, 250] width 33 height 10
type input "1"
click at [167, 250] on div "0,00" at bounding box center [176, 250] width 26 height 10
type input "1"
click at [214, 253] on div "0,00" at bounding box center [211, 250] width 30 height 10
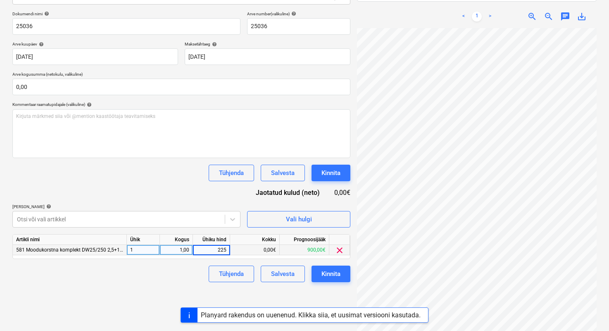
type input "2255"
click at [195, 280] on div "Tühjenda Salvesta Kinnita" at bounding box center [181, 273] width 338 height 17
click at [318, 278] on button "Kinnita" at bounding box center [331, 273] width 39 height 17
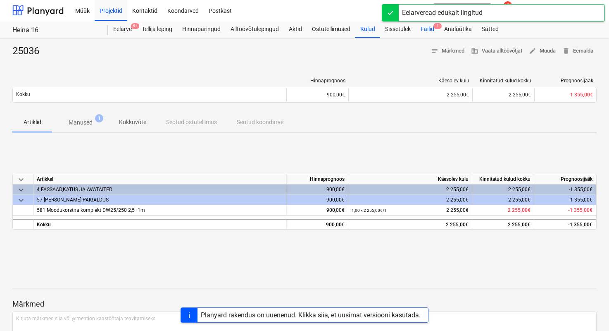
click at [429, 32] on div "Failid 1" at bounding box center [428, 29] width 24 height 17
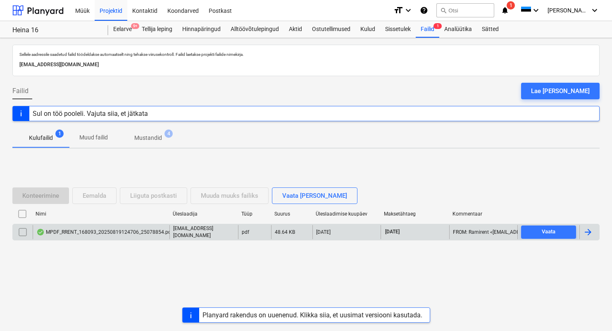
click at [129, 233] on div "MPDF_RRENT_168093_20250819124706_25078854.pdf" at bounding box center [104, 232] width 136 height 7
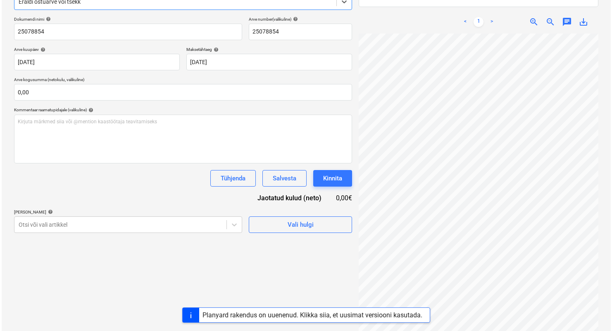
scroll to position [117, 0]
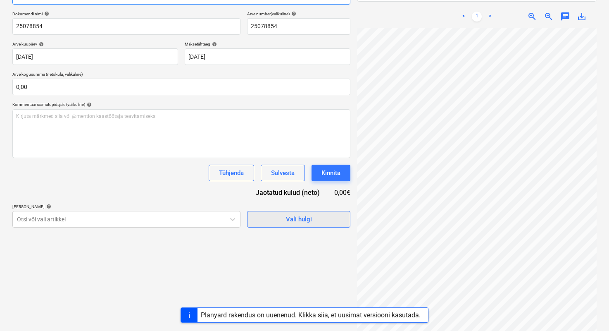
click at [310, 215] on div "Vali hulgi" at bounding box center [299, 219] width 26 height 11
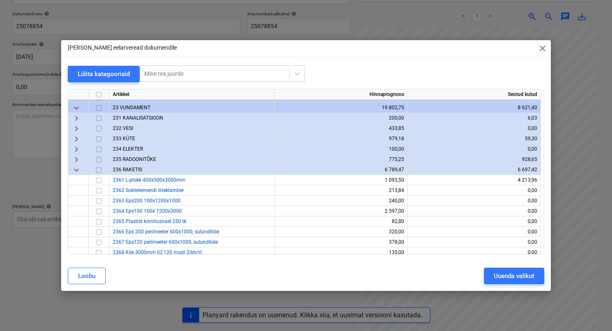
scroll to position [79, 0]
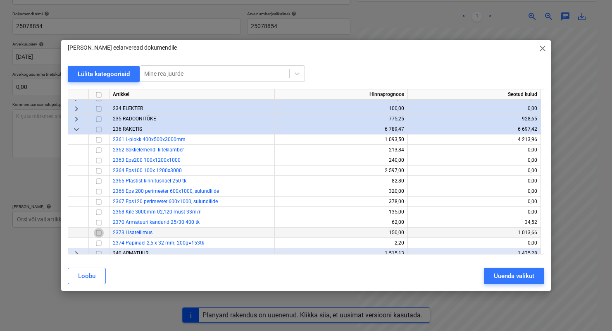
click at [101, 233] on input "checkbox" at bounding box center [99, 233] width 10 height 10
click at [528, 276] on div "Uuenda valikut" at bounding box center [514, 275] width 41 height 11
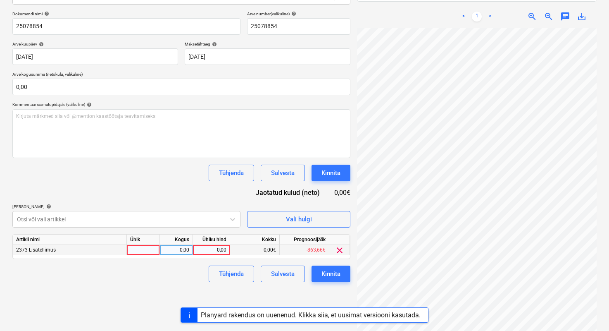
click at [153, 249] on div at bounding box center [143, 250] width 33 height 10
type input "1"
click at [168, 251] on div "0,00" at bounding box center [176, 250] width 26 height 10
type input "1"
click at [209, 248] on div "0,00" at bounding box center [211, 250] width 30 height 10
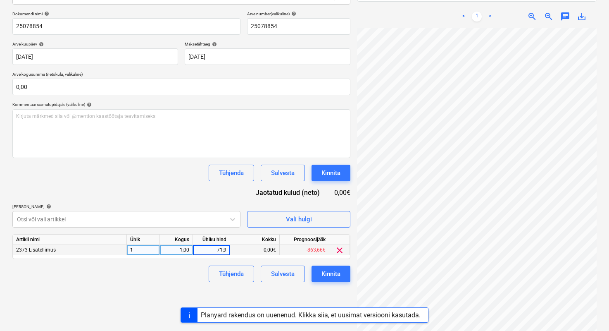
type input "71,91"
click at [167, 295] on div "Failide konteerimine Vali ettevõte RAMIRENT [PERSON_NAME] uus ettevõte Vali dok…" at bounding box center [181, 131] width 345 height 415
click at [322, 273] on div "Kinnita" at bounding box center [331, 273] width 19 height 11
